Goal: Check status: Check status

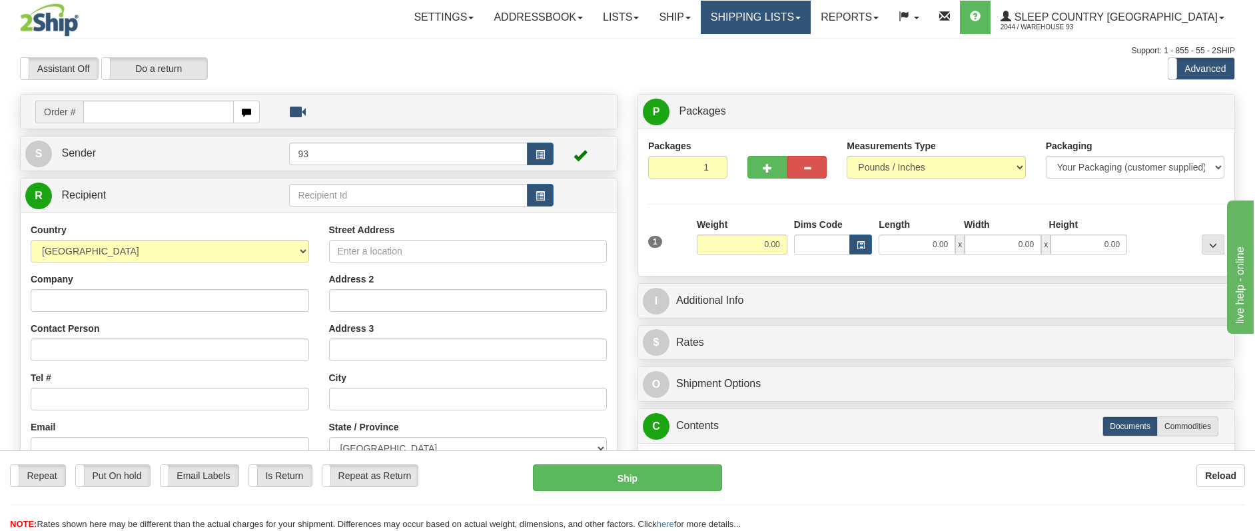
click at [811, 16] on link "Shipping lists" at bounding box center [756, 17] width 110 height 33
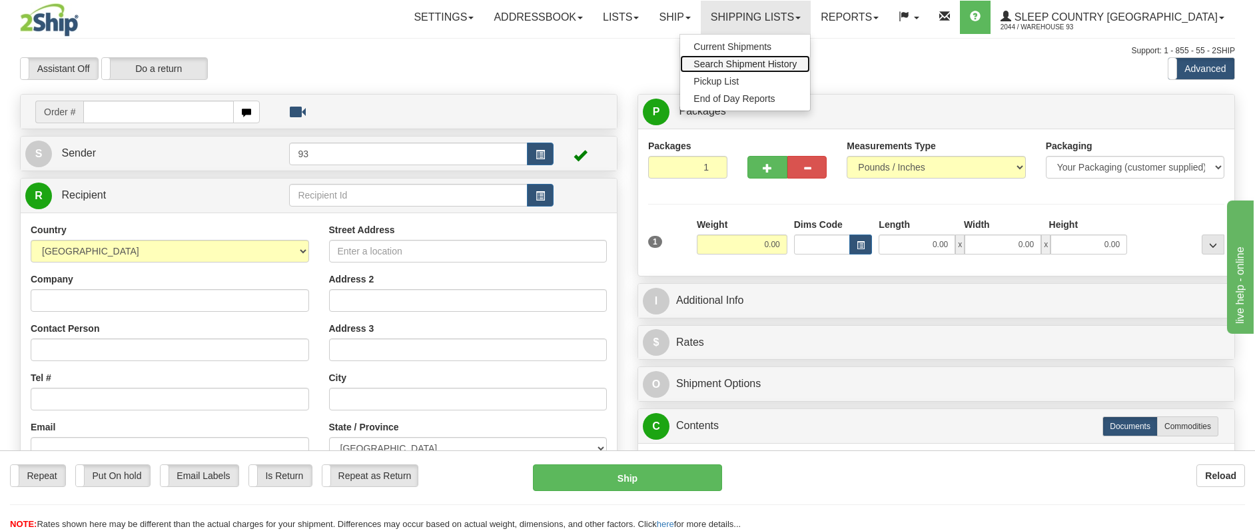
click at [797, 60] on span "Search Shipment History" at bounding box center [745, 64] width 103 height 11
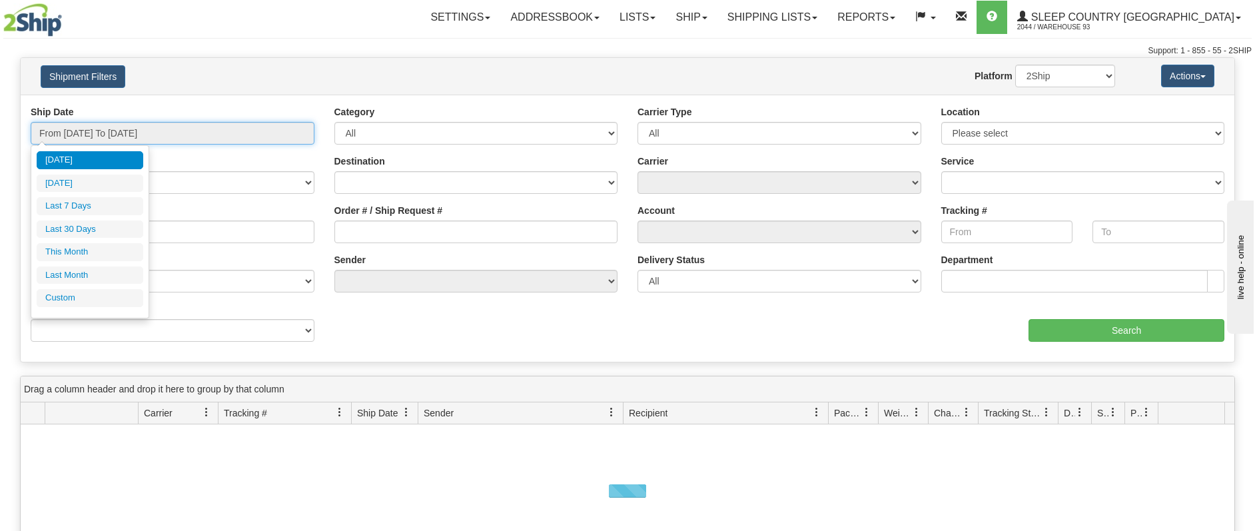
click at [160, 127] on input "From 09/02/2025 To 09/03/2025" at bounding box center [173, 133] width 284 height 23
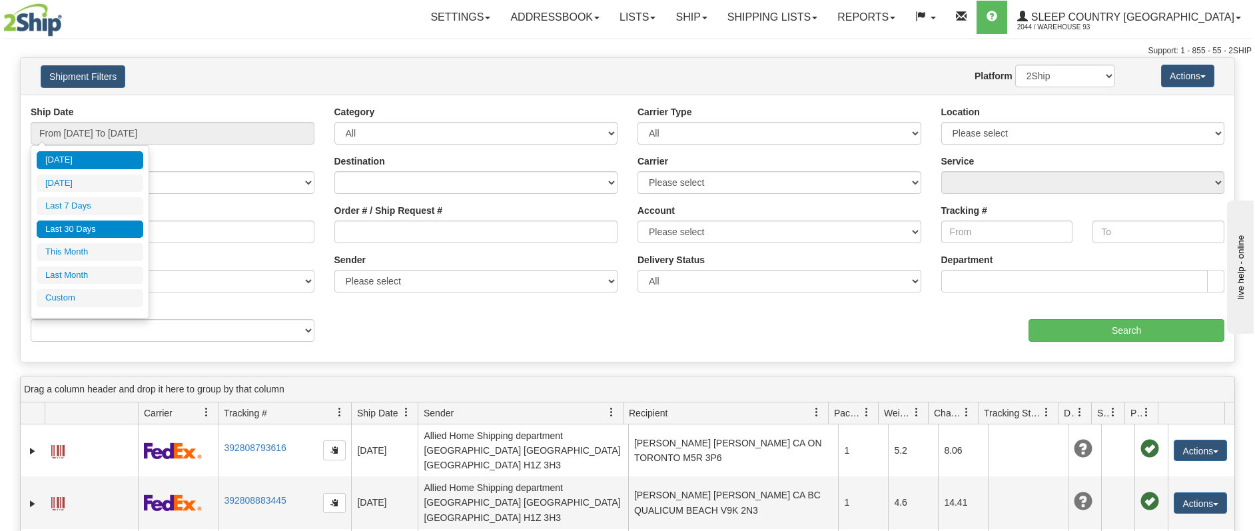
click at [96, 228] on li "Last 30 Days" at bounding box center [90, 230] width 107 height 18
type input "From 08/05/2025 To 09/03/2025"
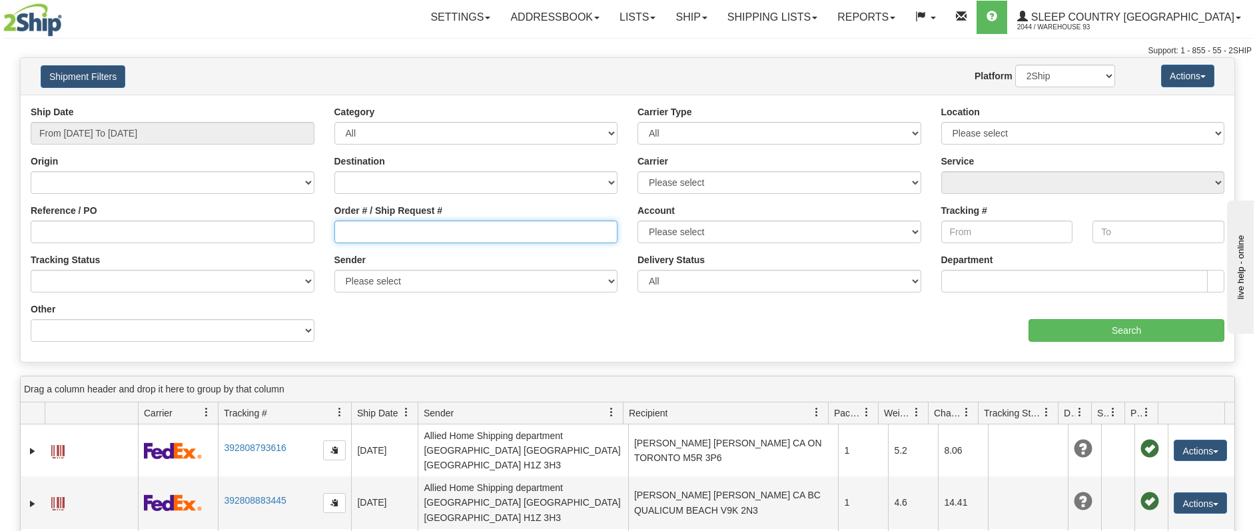
click at [347, 229] on input "Order # / Ship Request #" at bounding box center [476, 232] width 284 height 23
paste input "9000I017789"
type input "9000I017789"
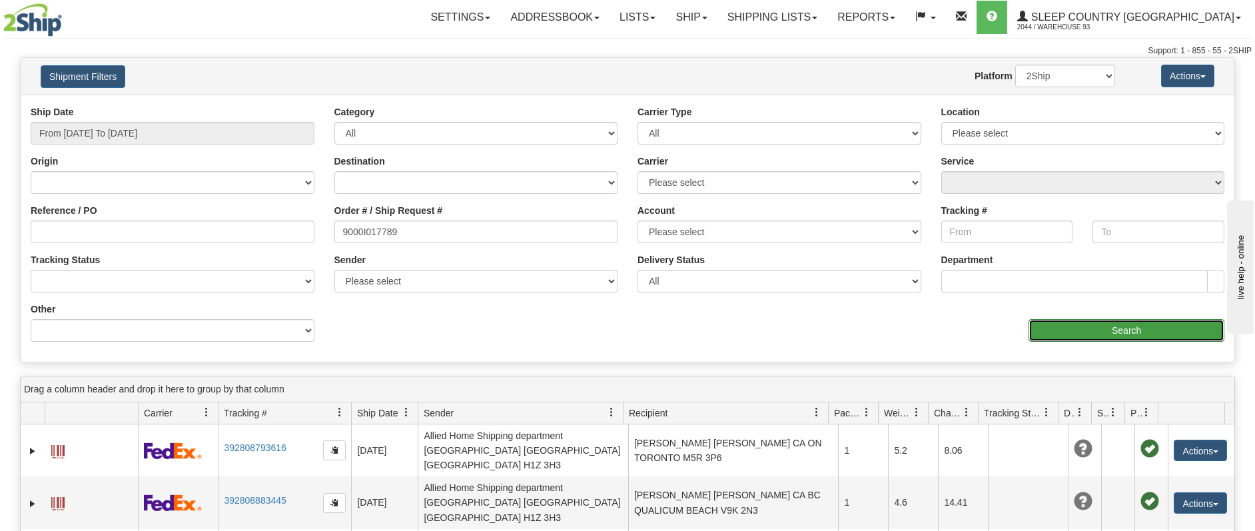
click at [1113, 329] on input "Search" at bounding box center [1127, 330] width 196 height 23
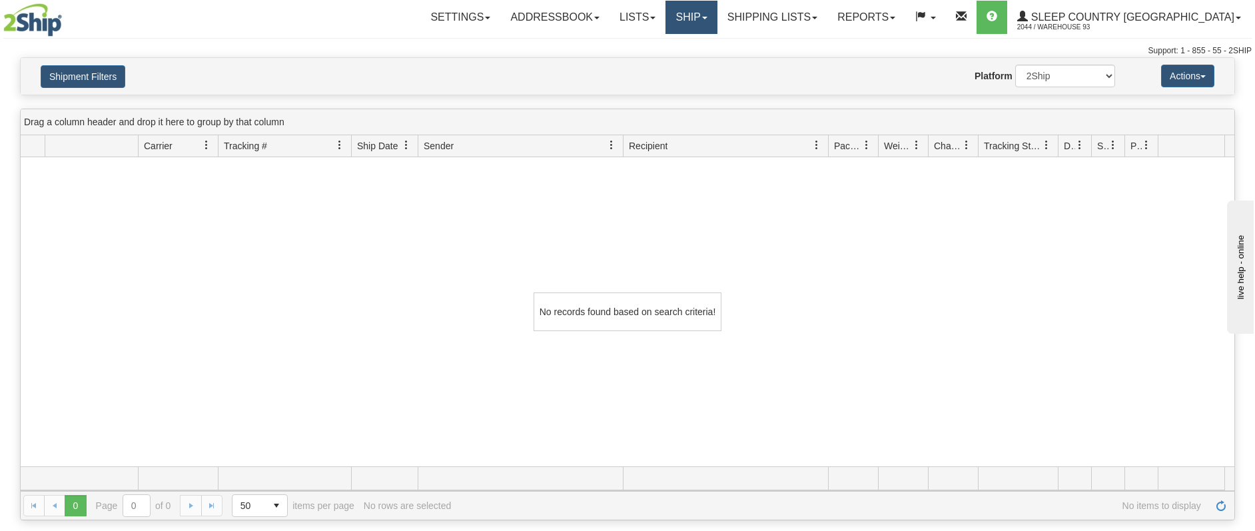
click at [717, 11] on link "Ship" at bounding box center [691, 17] width 51 height 33
click at [660, 45] on span "Ship Screen" at bounding box center [635, 46] width 51 height 11
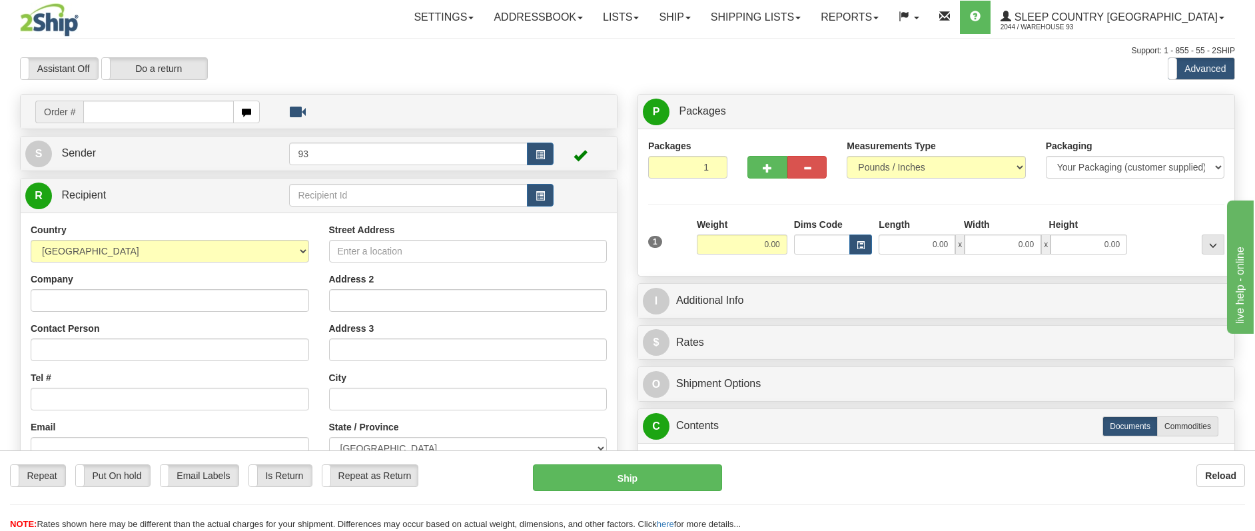
click at [109, 116] on input "text" at bounding box center [158, 112] width 151 height 23
type input "9000I017789"
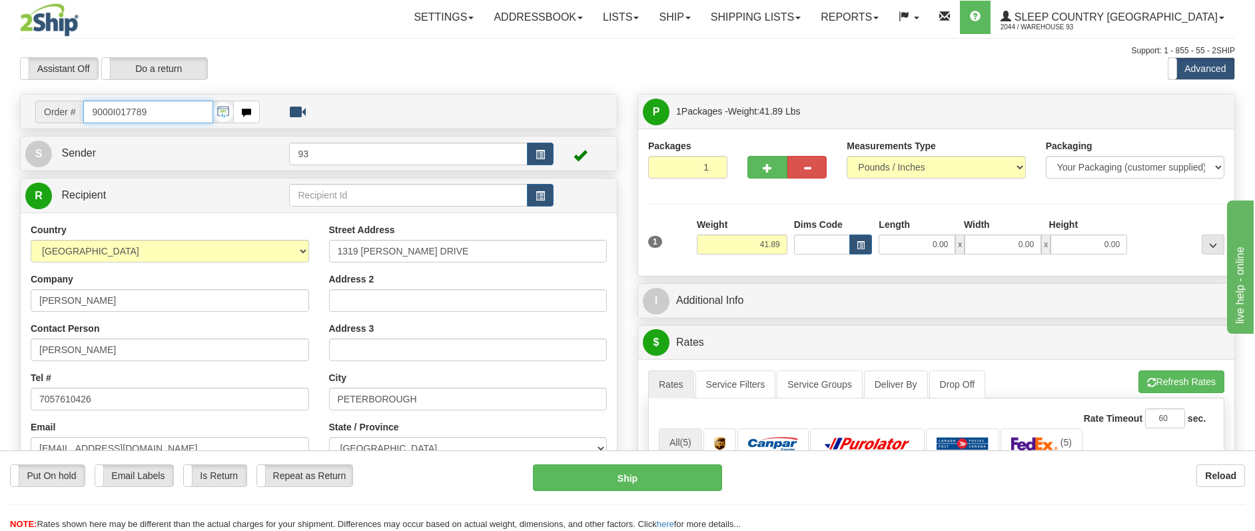
click at [181, 105] on input "9000I017789" at bounding box center [148, 112] width 130 height 23
click at [811, 14] on link "Shipping lists" at bounding box center [756, 17] width 110 height 33
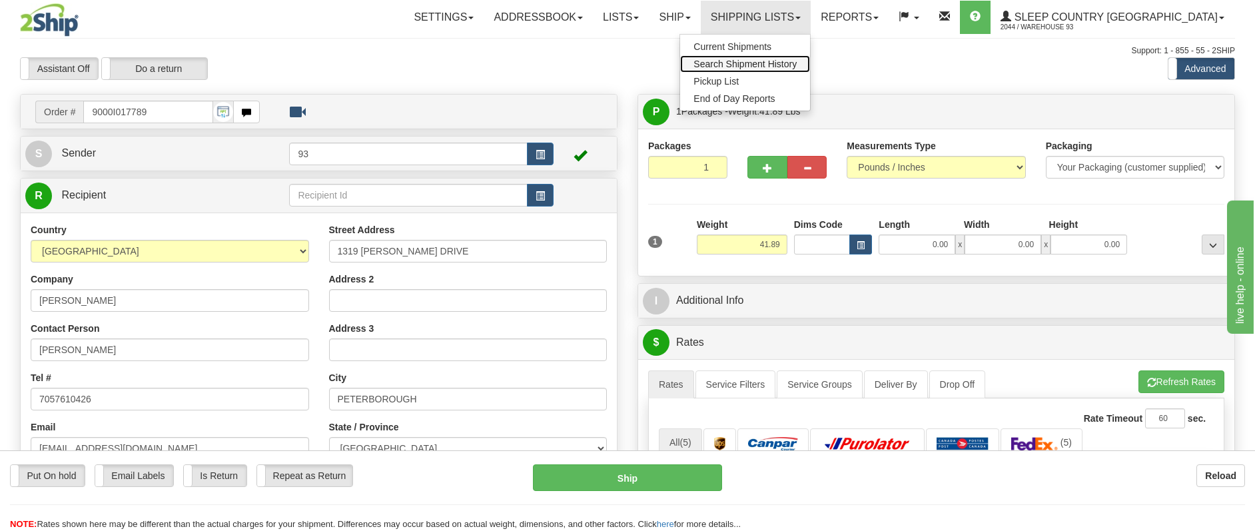
click at [797, 60] on span "Search Shipment History" at bounding box center [745, 64] width 103 height 11
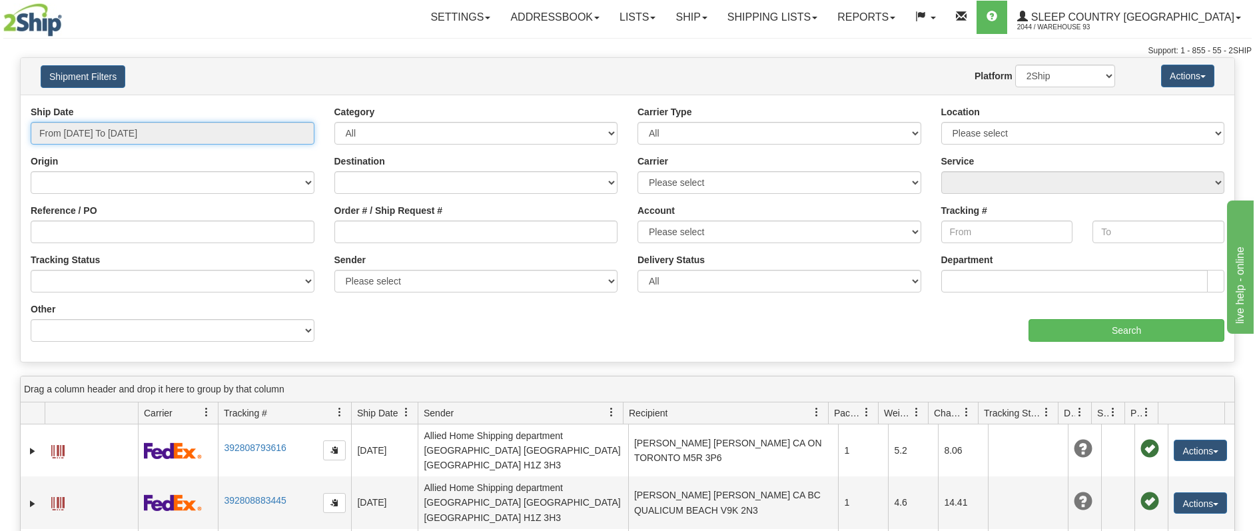
click at [295, 134] on input "From 09/02/2025 To 09/03/2025" at bounding box center [173, 133] width 284 height 23
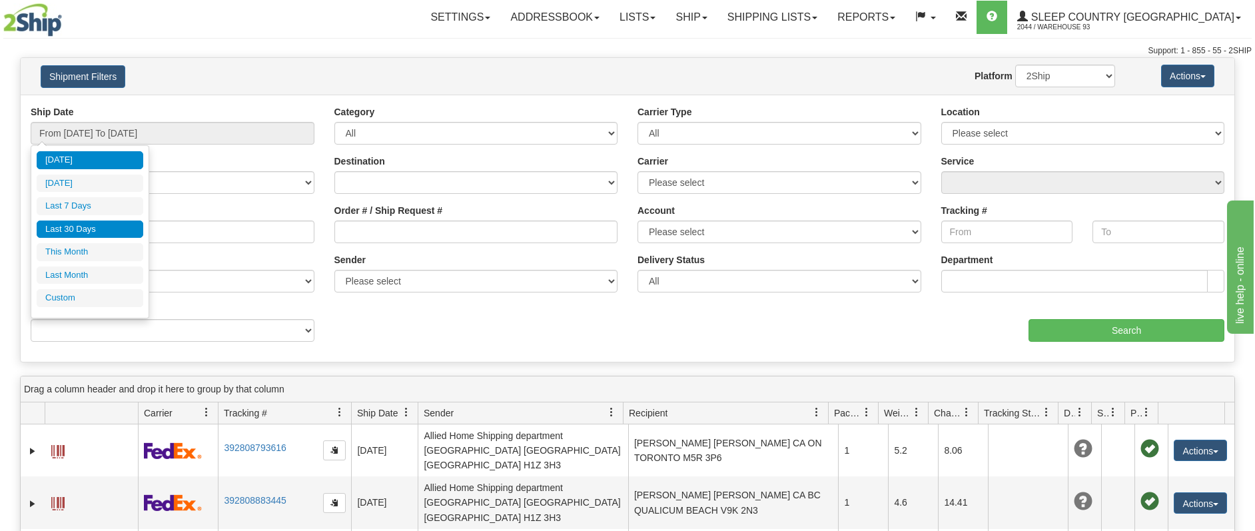
click at [88, 223] on li "Last 30 Days" at bounding box center [90, 230] width 107 height 18
type input "From 08/05/2025 To 09/03/2025"
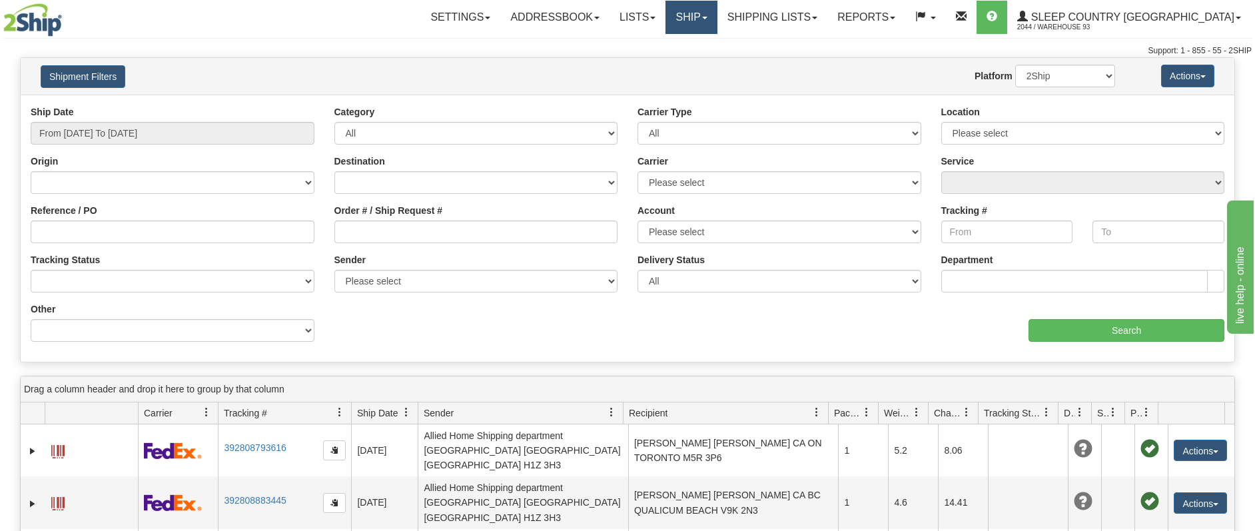
click at [717, 15] on link "Ship" at bounding box center [691, 17] width 51 height 33
click at [717, 40] on link "Ship Screen" at bounding box center [656, 46] width 121 height 17
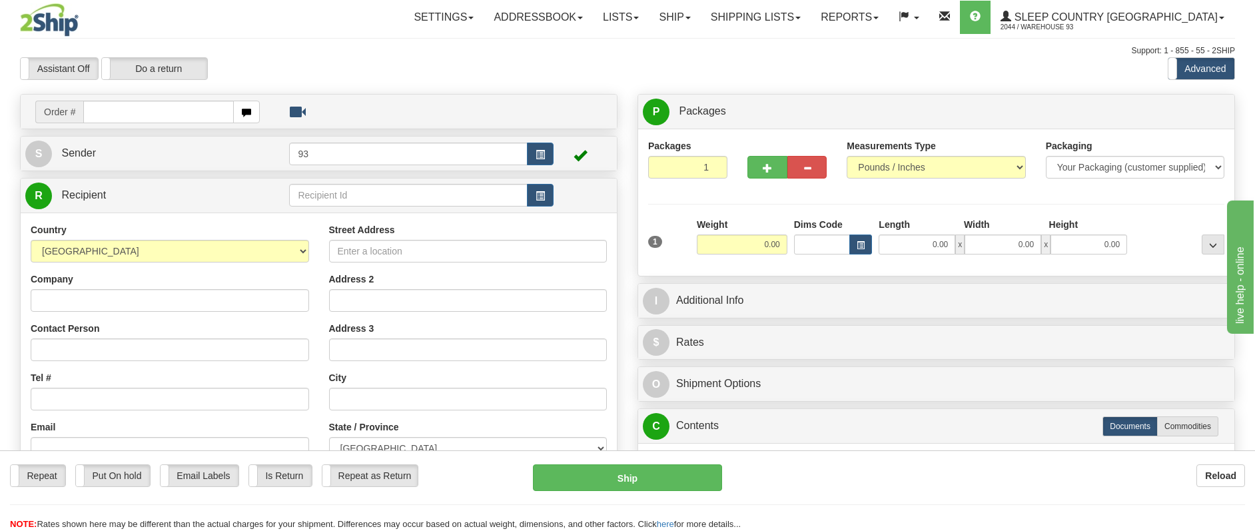
click at [117, 115] on input "text" at bounding box center [158, 112] width 151 height 23
type input "9000I017789"
